Goal: Task Accomplishment & Management: Complete application form

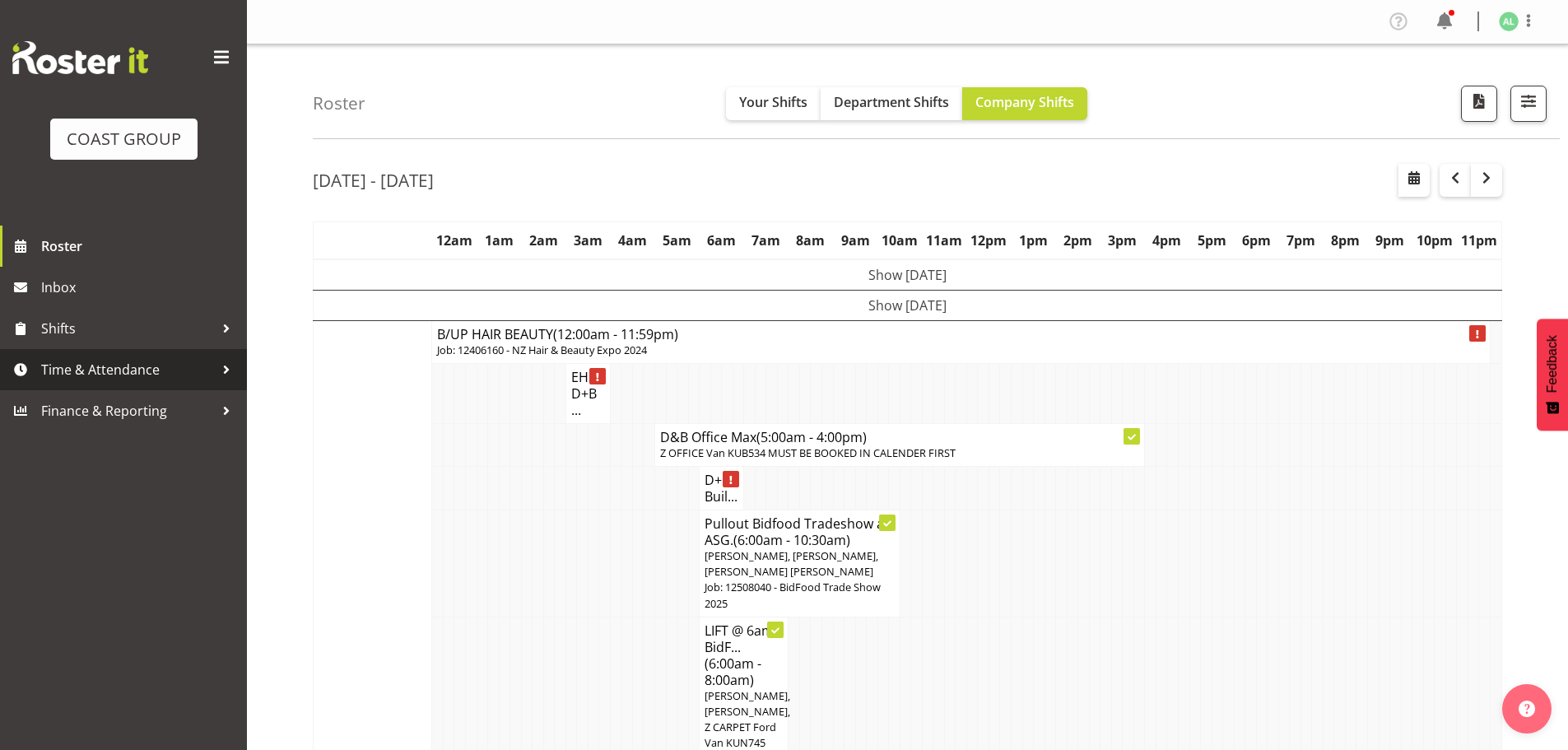
click at [105, 369] on span "Time & Attendance" at bounding box center [128, 369] width 173 height 25
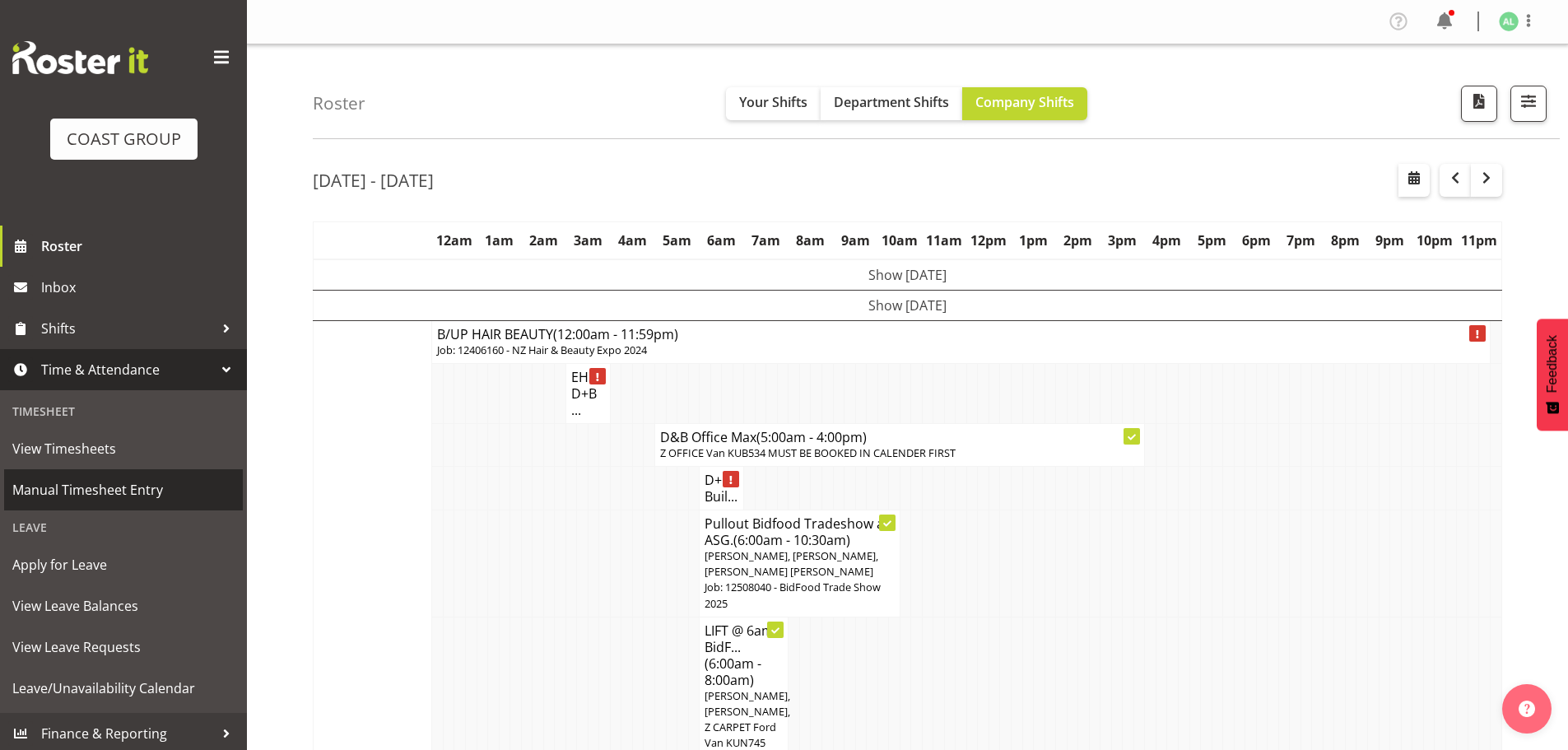
click at [119, 484] on span "Manual Timesheet Entry" at bounding box center [123, 490] width 222 height 25
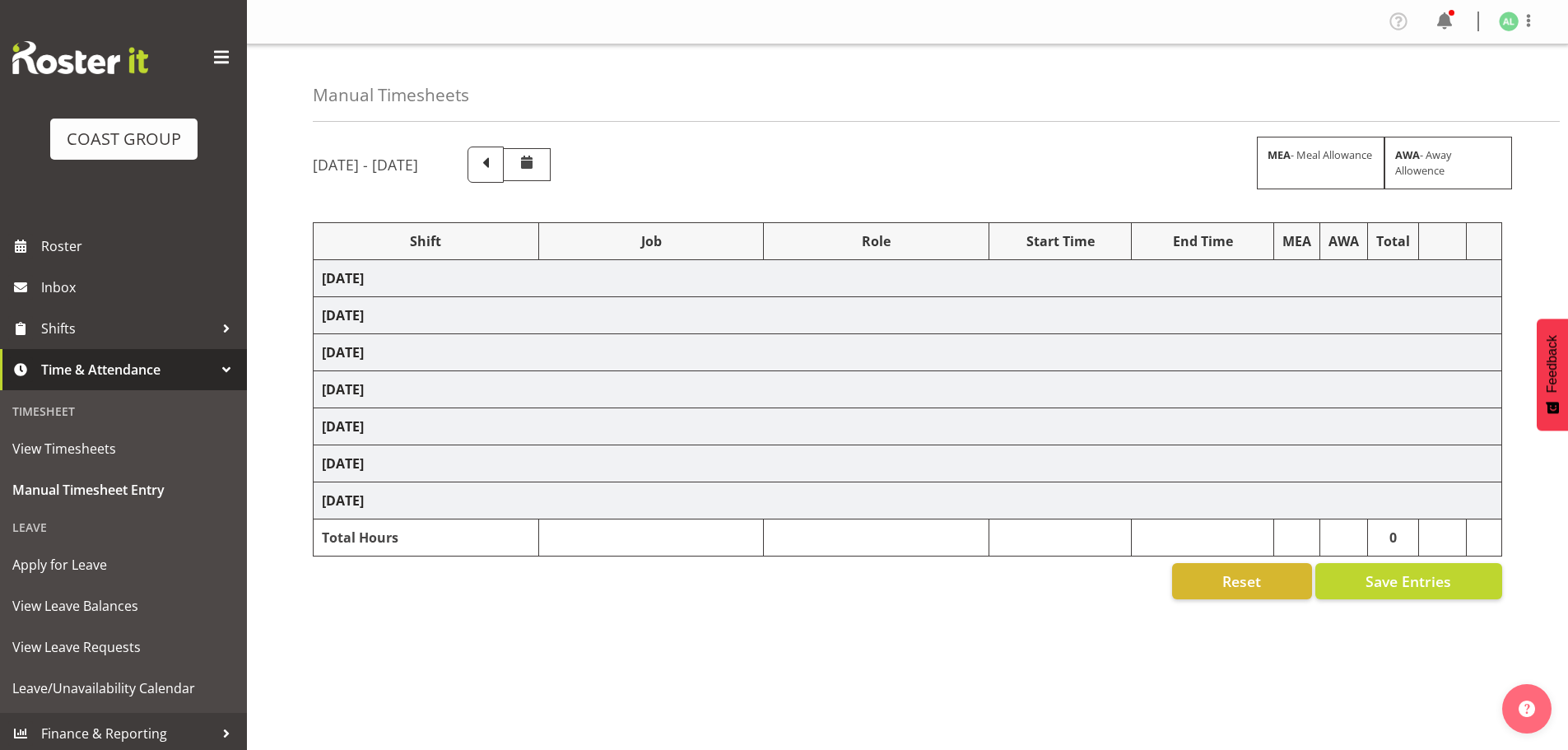
select select "10290"
select select "9033"
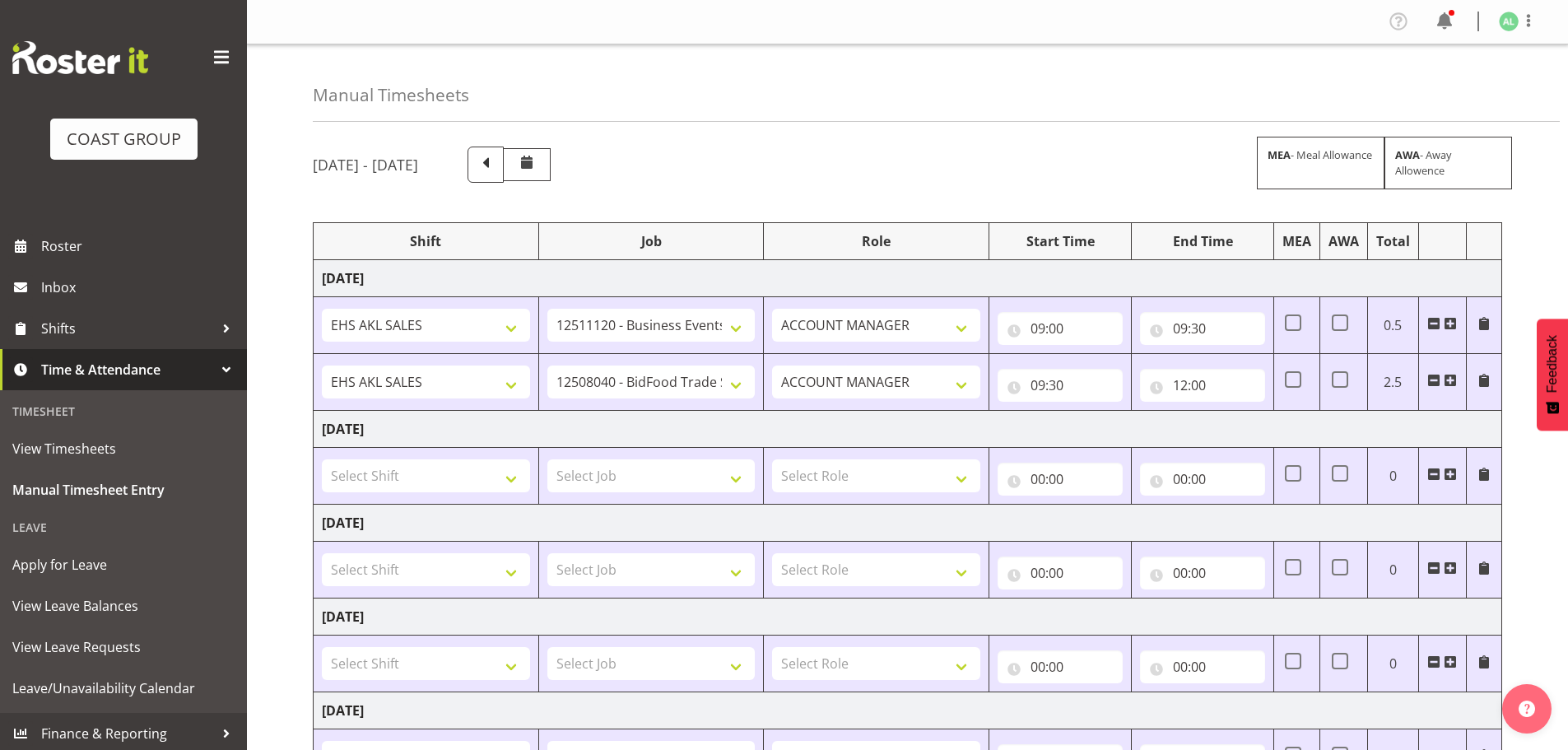
click at [1448, 376] on span at bounding box center [1450, 380] width 13 height 13
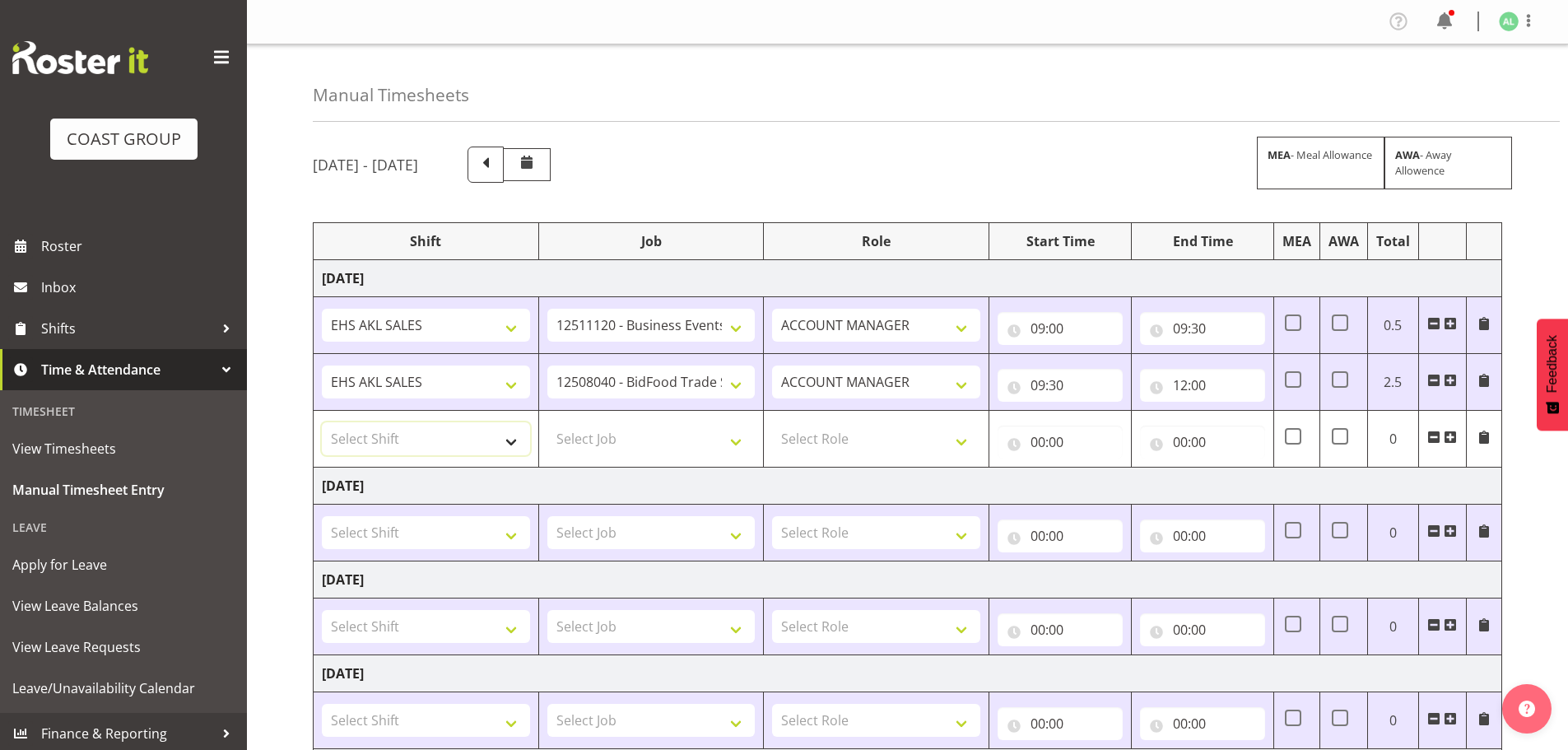
click at [401, 437] on select "Select Shift EHS AKL SALES EHS [PERSON_NAME] Hours EHS [PERSON_NAME] Hours Stri…" at bounding box center [426, 439] width 208 height 33
select select "1327"
click at [322, 422] on select "Select Shift EHS AKL SALES EHS [PERSON_NAME] Hours EHS [PERSON_NAME] Hours Stri…" at bounding box center [426, 439] width 208 height 33
click at [612, 450] on select "Select Job 1 Carlton Events 1 [PERSON_NAME][GEOGRAPHIC_DATA] 1 [PERSON_NAME][GE…" at bounding box center [651, 439] width 208 height 33
select select "10268"
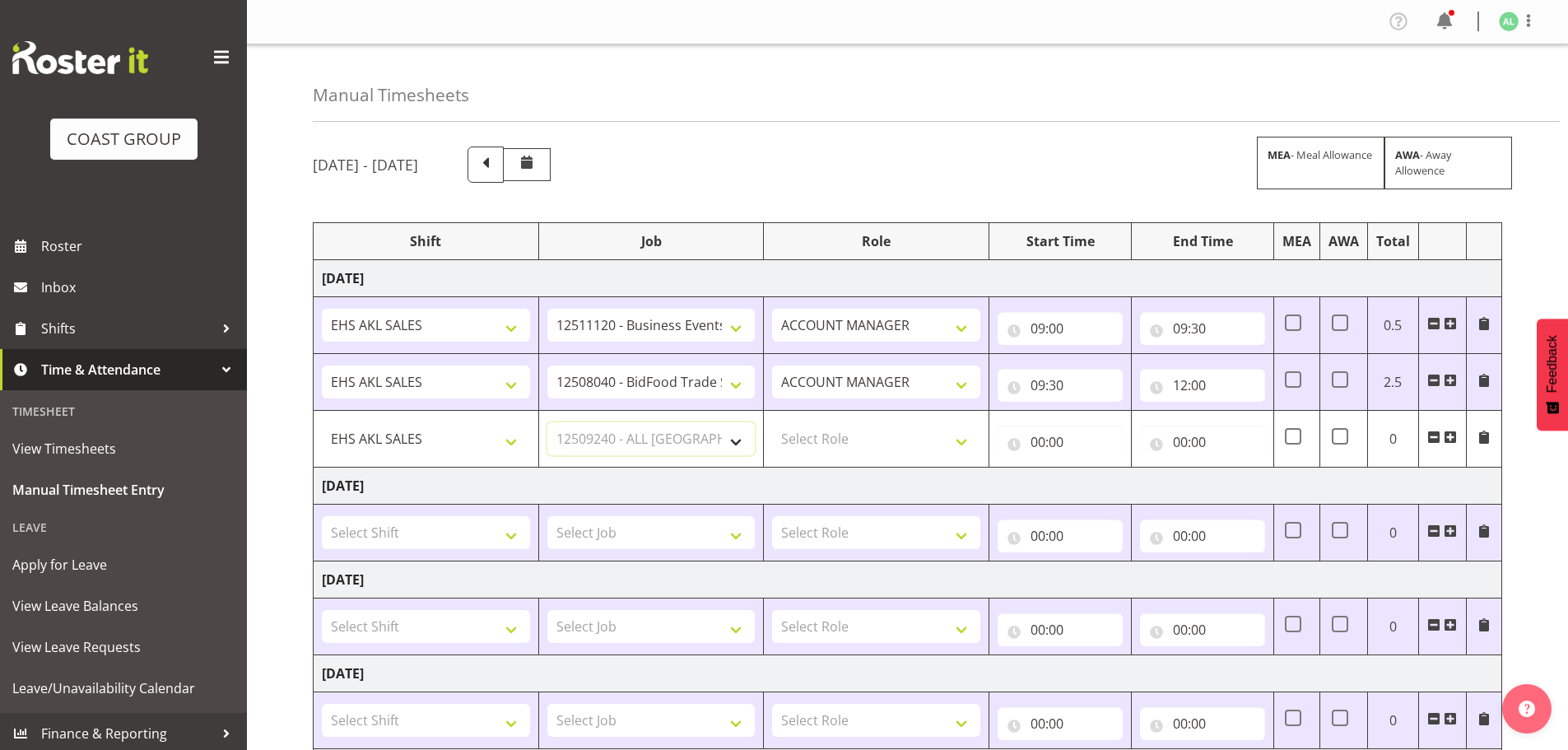
click at [547, 422] on select "Select Job 1 Carlton Events 1 [PERSON_NAME][GEOGRAPHIC_DATA] 1 [PERSON_NAME][GE…" at bounding box center [651, 439] width 208 height 33
click at [845, 446] on select "Select Role ACCOUNT MANAGER Account Manager" at bounding box center [876, 439] width 208 height 33
select select "197"
click at [772, 422] on select "Select Role ACCOUNT MANAGER Account Manager" at bounding box center [876, 439] width 208 height 33
click at [1041, 445] on input "00:00" at bounding box center [1059, 442] width 125 height 33
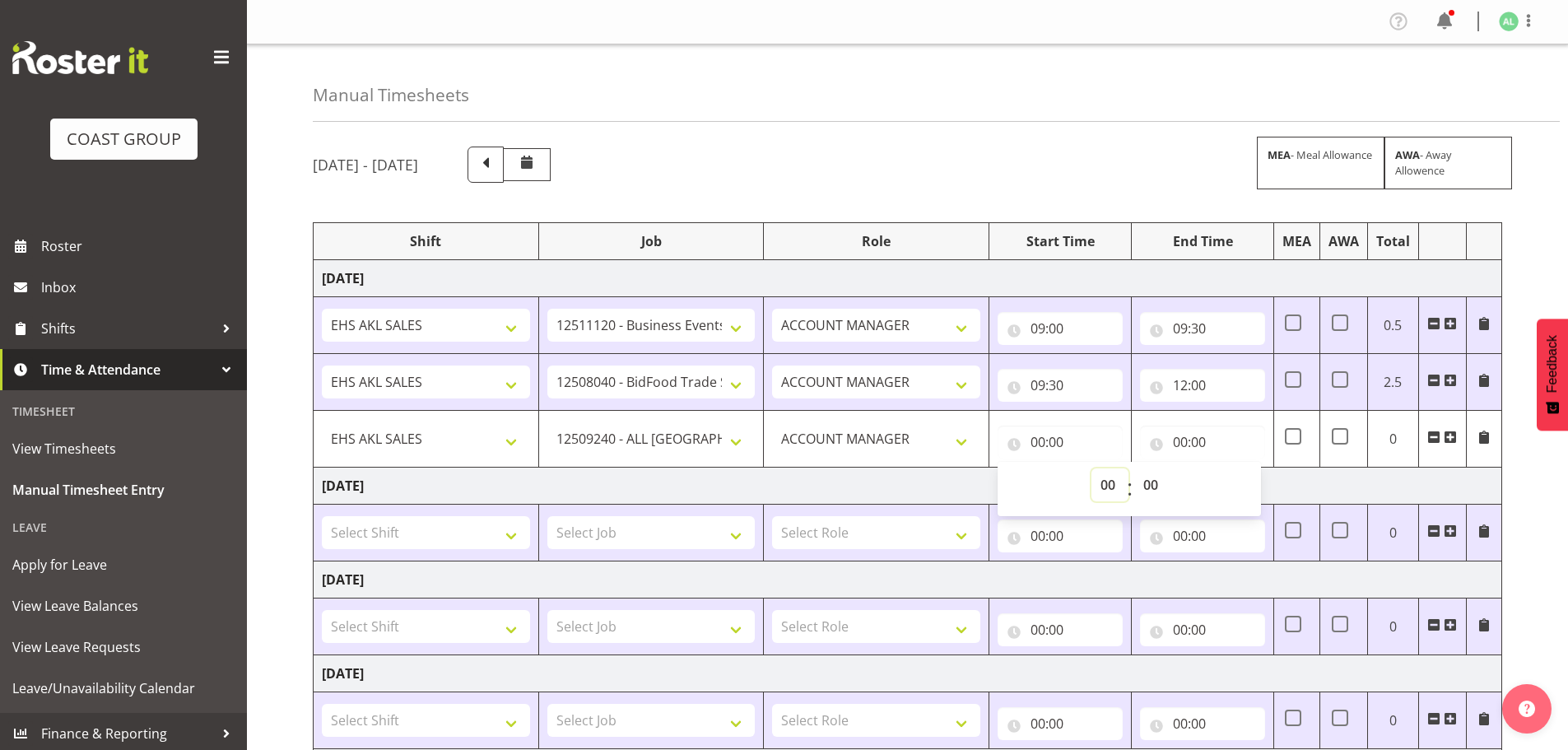
click at [1098, 480] on select "00 01 02 03 04 05 06 07 08 09 10 11 12 13 14 15 16 17 18 19 20 21 22 23" at bounding box center [1110, 485] width 37 height 33
select select "12"
click at [1091, 469] on select "00 01 02 03 04 05 06 07 08 09 10 11 12 13 14 15 16 17 18 19 20 21 22 23" at bounding box center [1110, 485] width 37 height 33
type input "12:00"
click at [1149, 478] on select "00 01 02 03 04 05 06 07 08 09 10 11 12 13 14 15 16 17 18 19 20 21 22 23 24 25 2…" at bounding box center [1152, 485] width 37 height 33
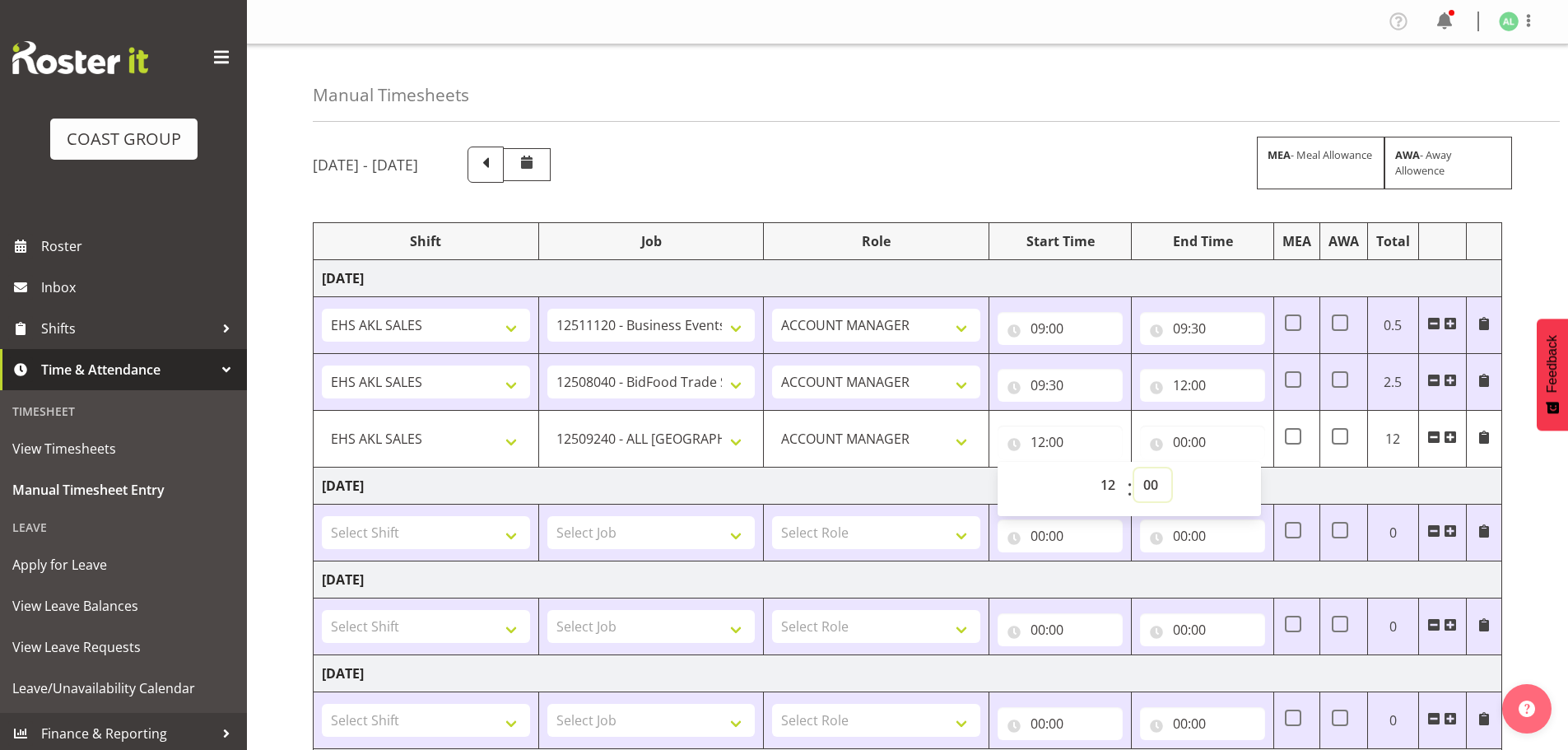
select select "30"
click at [1134, 469] on select "00 01 02 03 04 05 06 07 08 09 10 11 12 13 14 15 16 17 18 19 20 21 22 23 24 25 2…" at bounding box center [1152, 485] width 37 height 33
type input "12:30"
click at [1178, 435] on input "00:00" at bounding box center [1202, 442] width 125 height 33
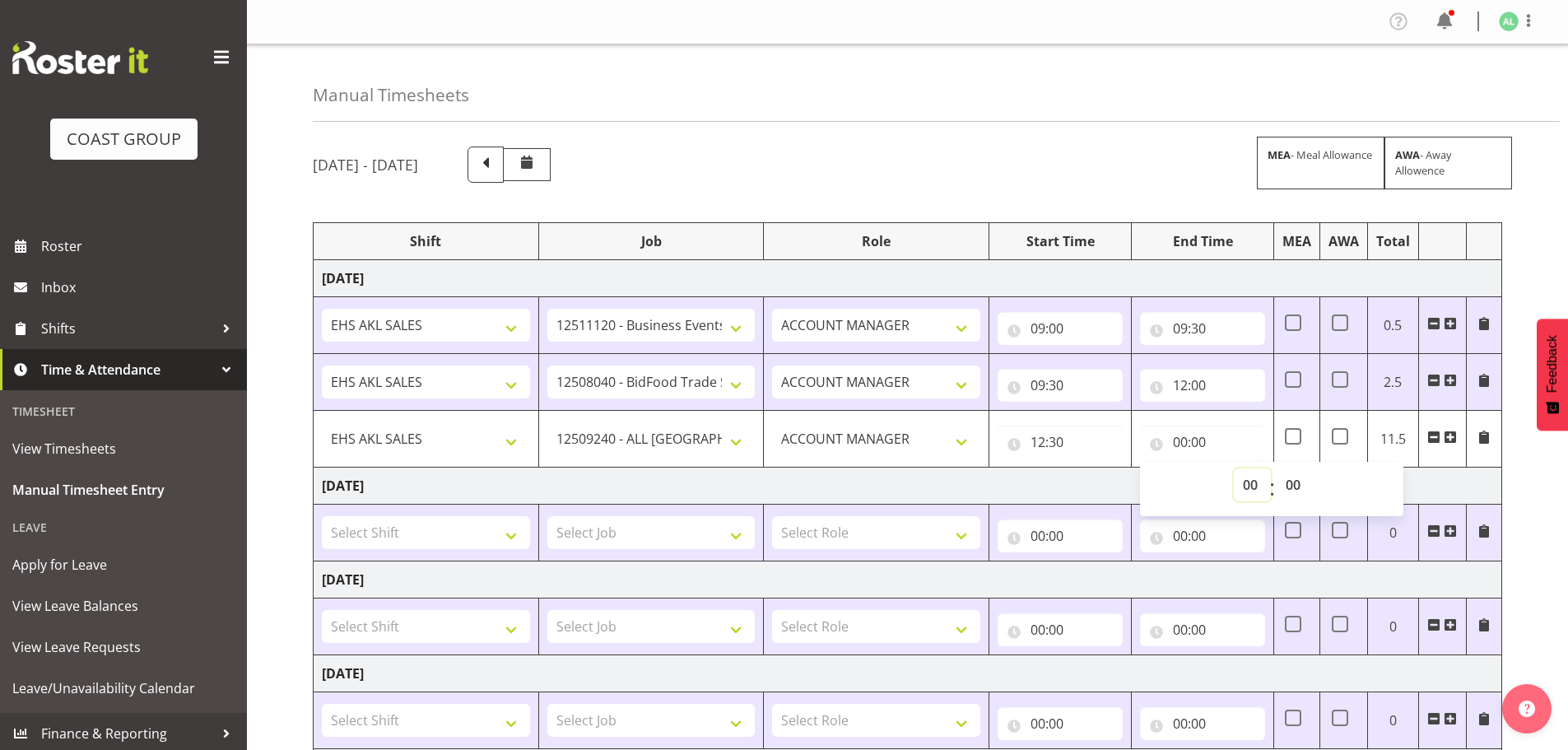
click at [1244, 484] on select "00 01 02 03 04 05 06 07 08 09 10 11 12 13 14 15 16 17 18 19 20 21 22 23" at bounding box center [1252, 485] width 37 height 33
select select "16"
click at [1234, 469] on select "00 01 02 03 04 05 06 07 08 09 10 11 12 13 14 15 16 17 18 19 20 21 22 23" at bounding box center [1252, 485] width 37 height 33
type input "16:00"
click at [1291, 484] on select "00 01 02 03 04 05 06 07 08 09 10 11 12 13 14 15 16 17 18 19 20 21 22 23 24 25 2…" at bounding box center [1295, 485] width 37 height 33
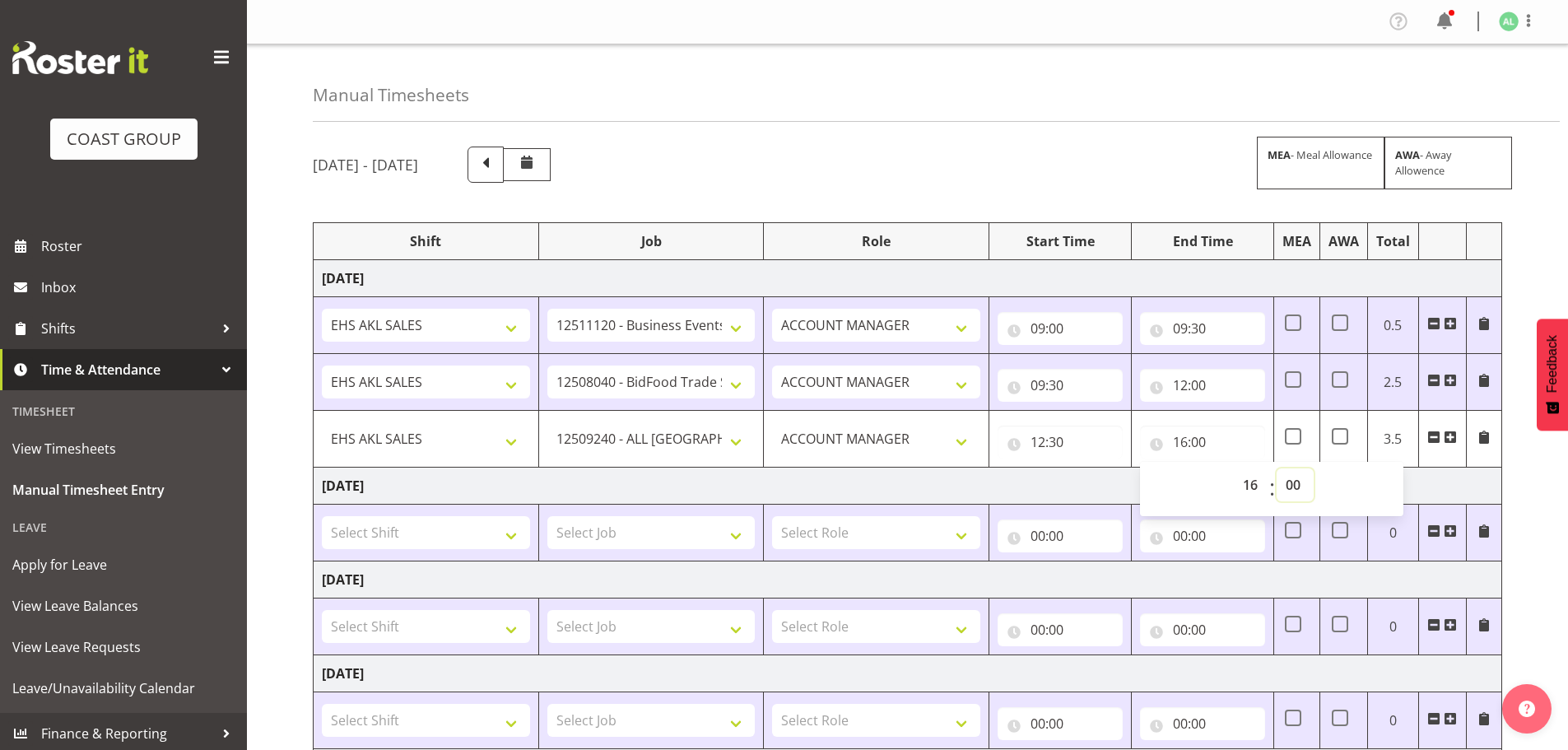
select select "30"
click at [1277, 469] on select "00 01 02 03 04 05 06 07 08 09 10 11 12 13 14 15 16 17 18 19 20 21 22 23 24 25 2…" at bounding box center [1295, 485] width 37 height 33
type input "16:30"
click at [1083, 489] on td "[DATE]" at bounding box center [908, 486] width 1188 height 37
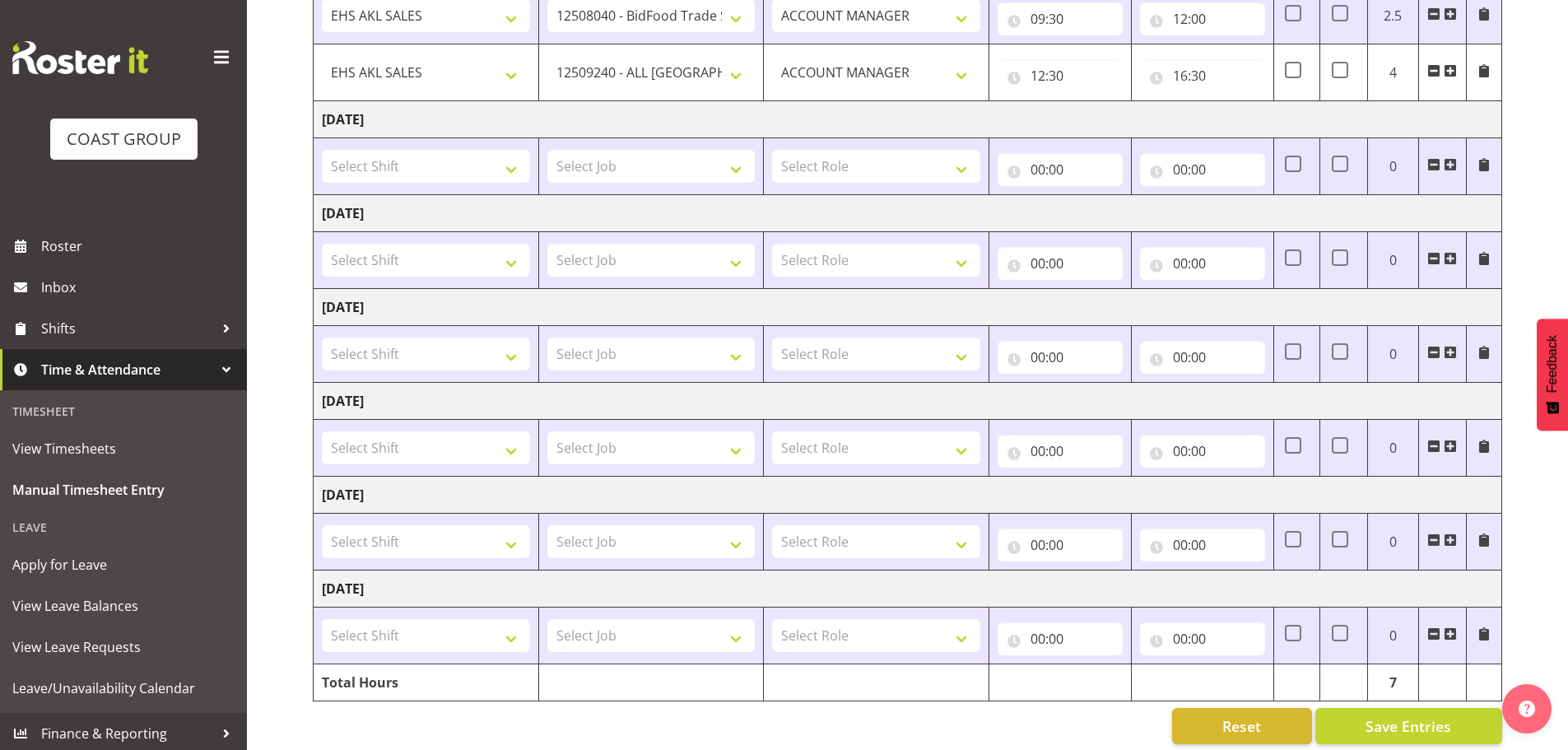
scroll to position [385, 0]
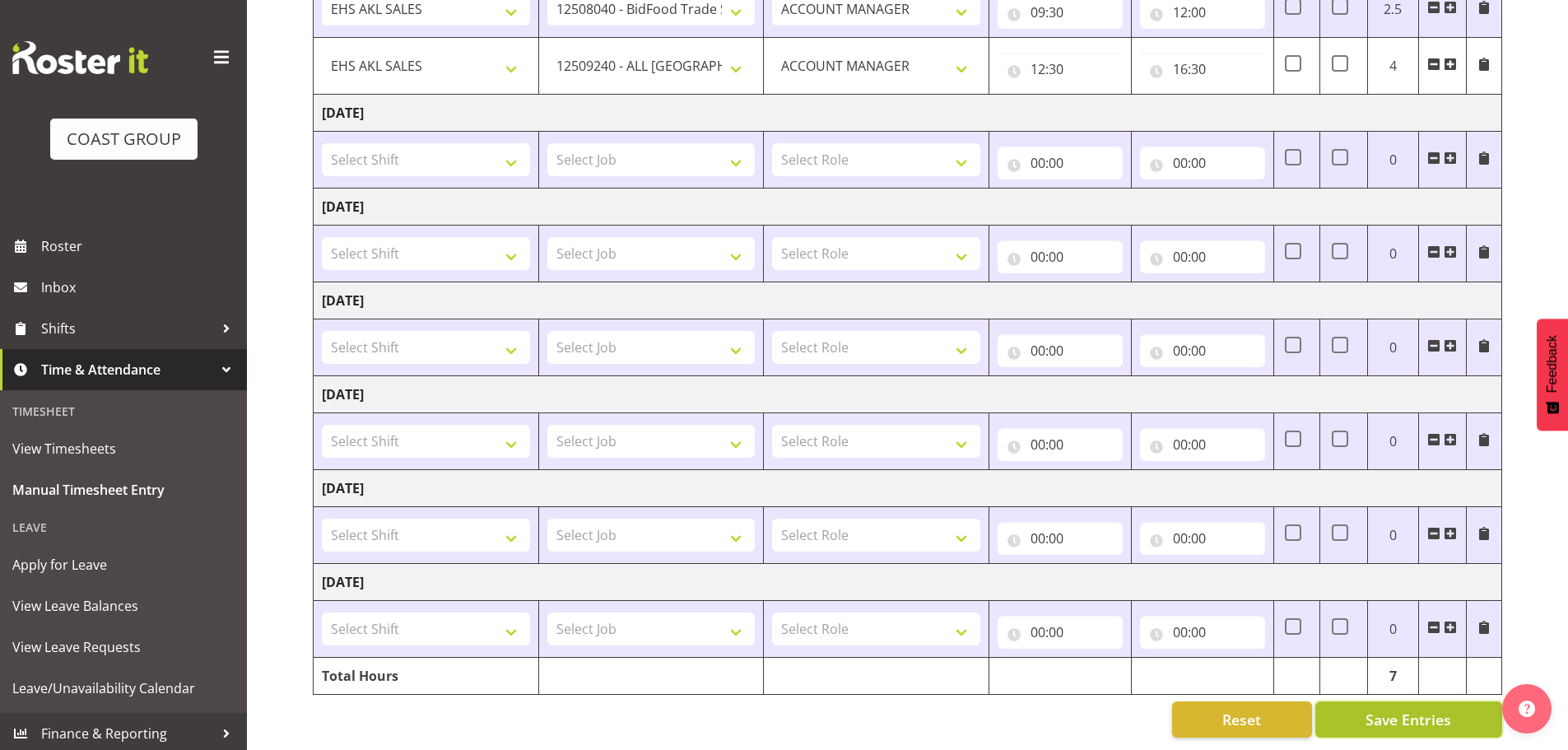
click at [1376, 711] on span "Save Entries" at bounding box center [1408, 719] width 86 height 22
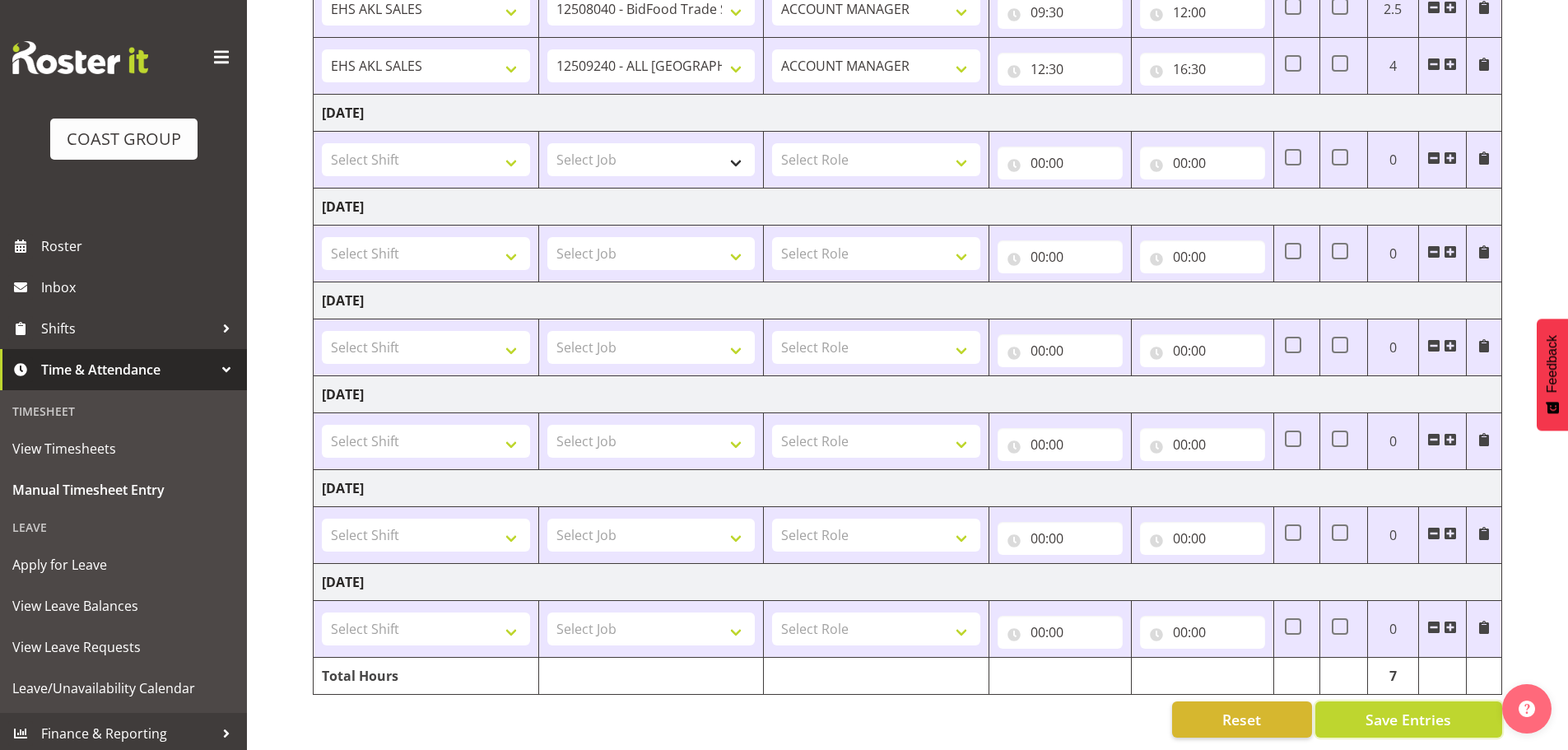
scroll to position [0, 0]
